Goal: Transaction & Acquisition: Purchase product/service

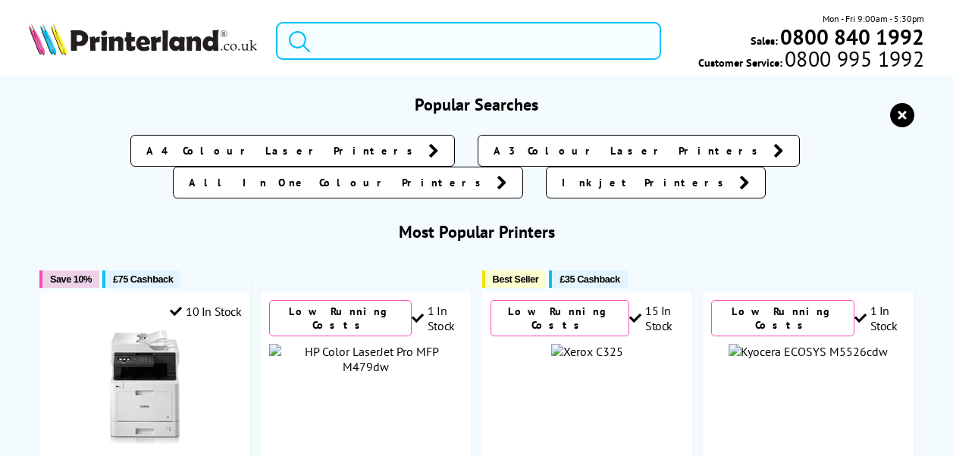
click at [384, 42] on input "search" at bounding box center [468, 41] width 385 height 38
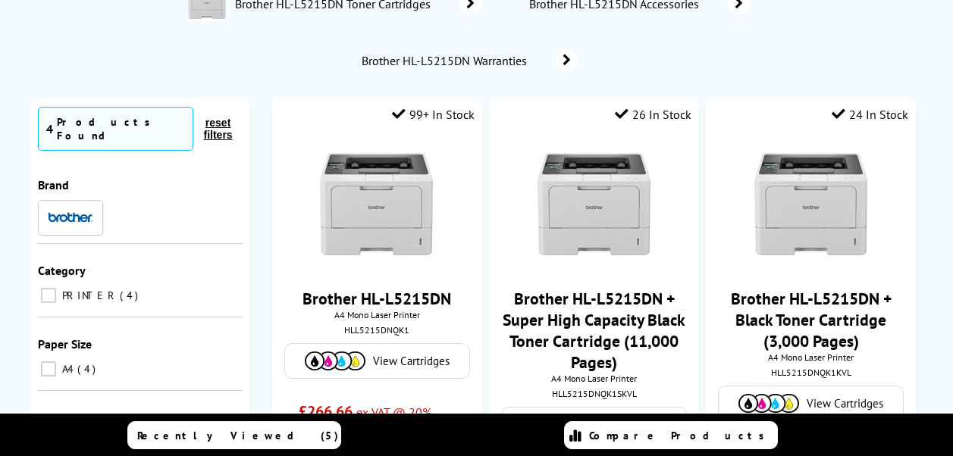
scroll to position [152, 0]
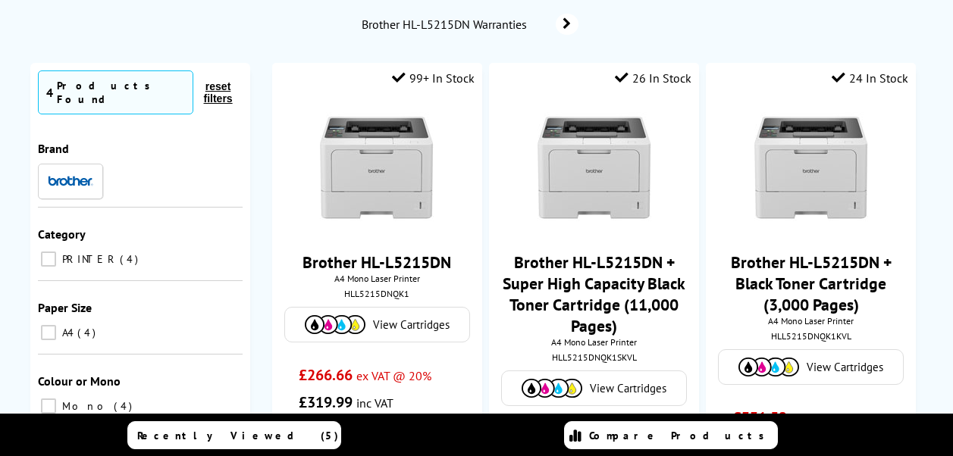
type input "5215"
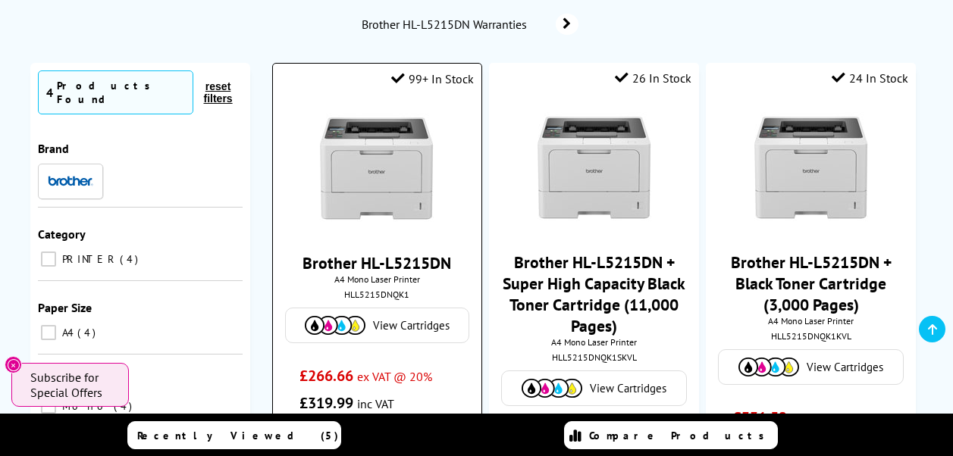
scroll to position [227, 0]
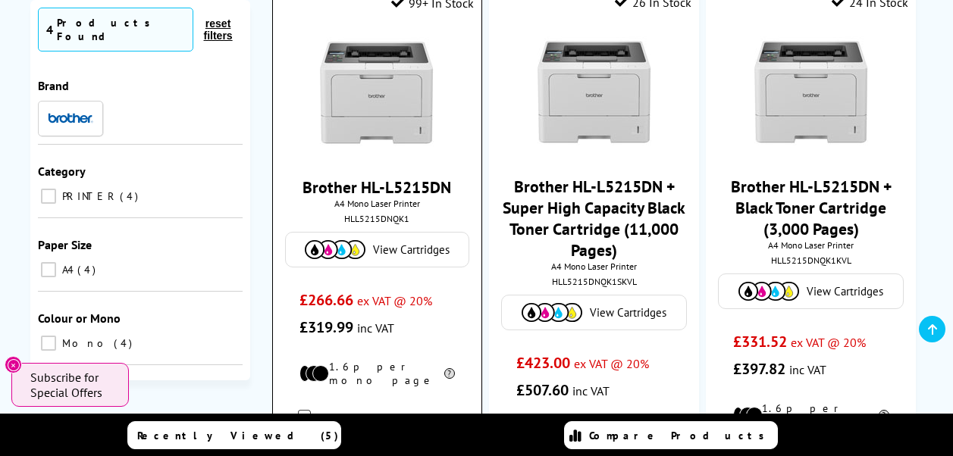
click at [344, 255] on img at bounding box center [335, 249] width 61 height 19
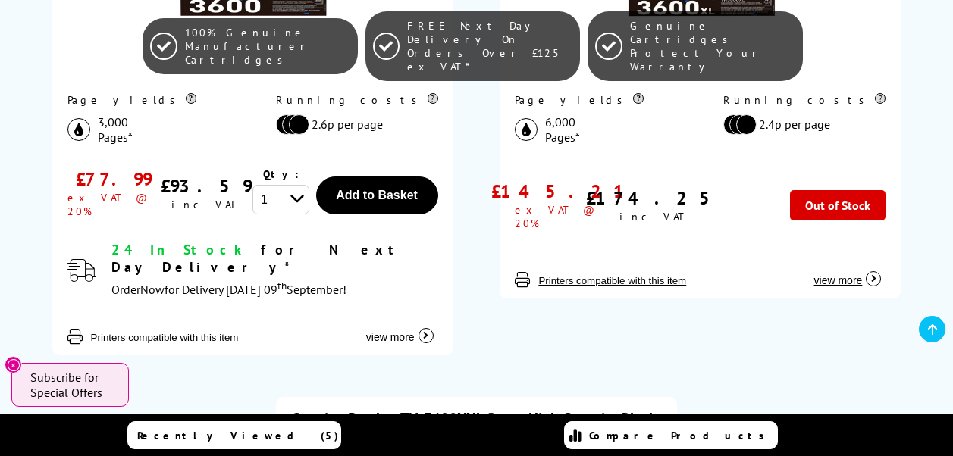
scroll to position [607, 0]
